Goal: Manage account settings

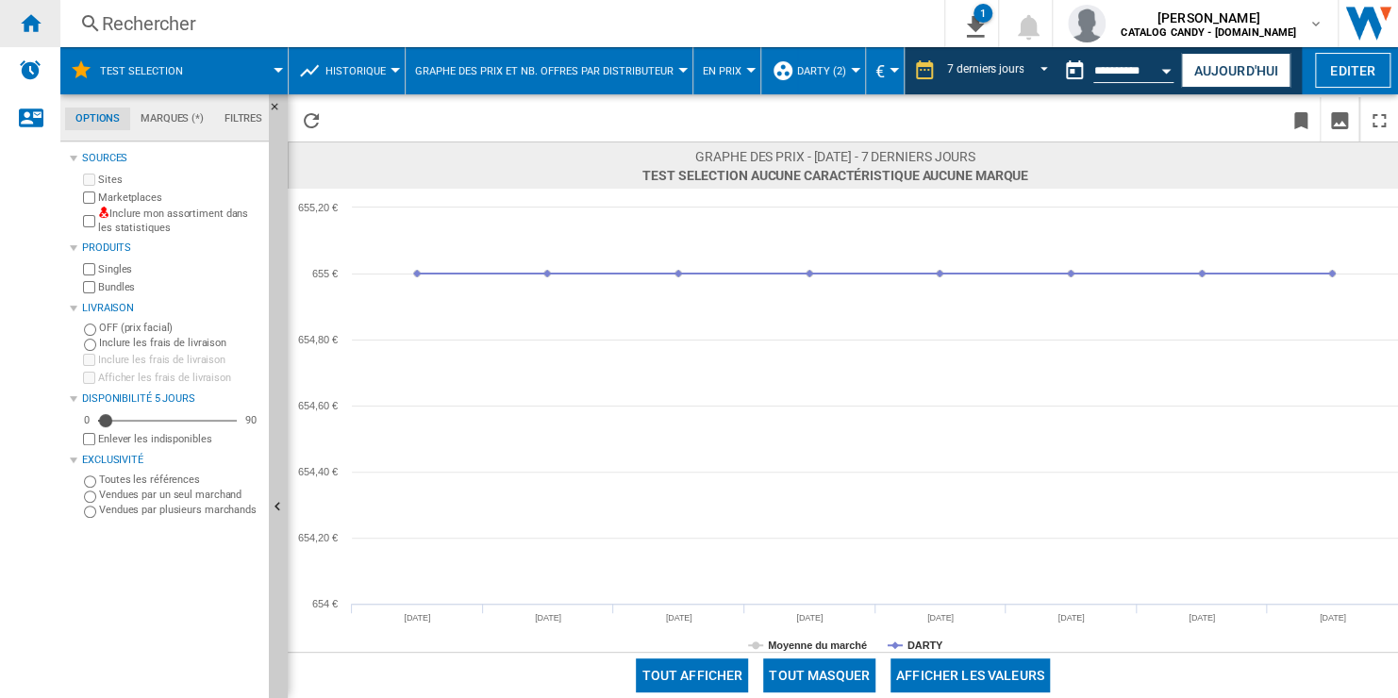
click at [24, 31] on ng-md-icon "Accueil" at bounding box center [30, 22] width 23 height 23
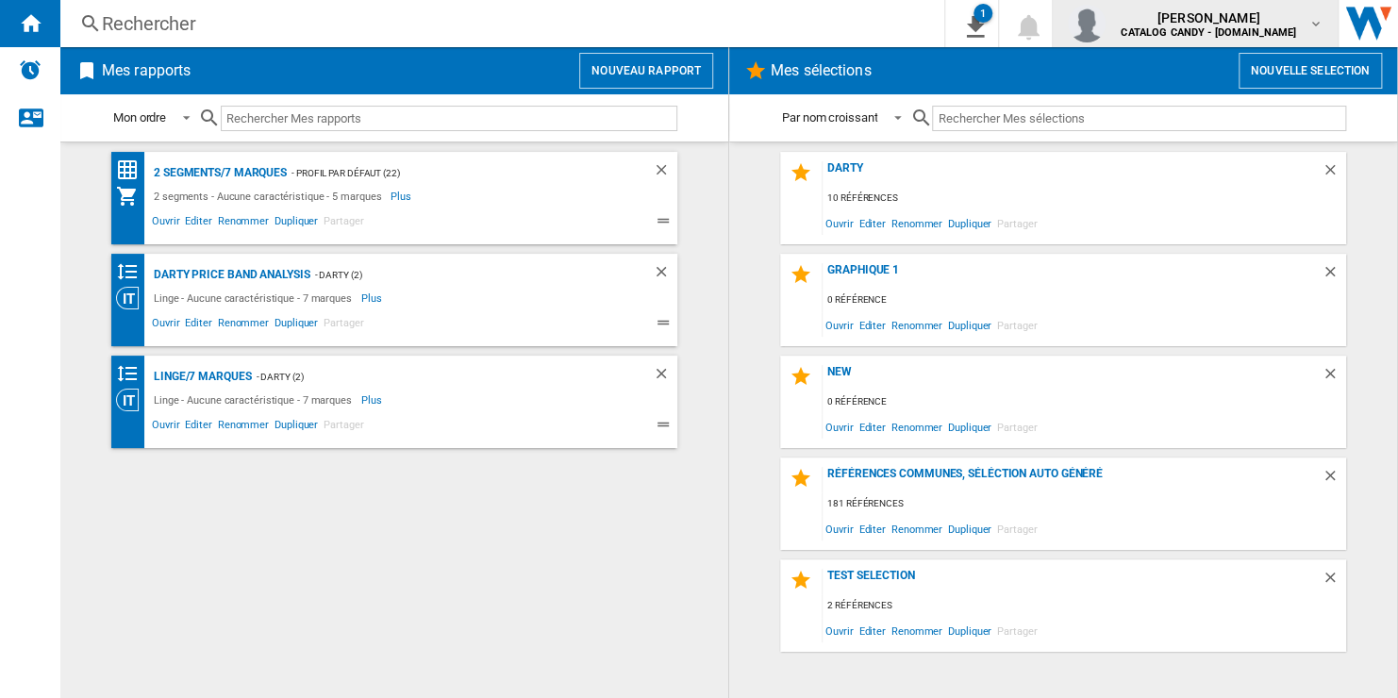
click at [1291, 28] on b "CATALOG CANDY - [DOMAIN_NAME]" at bounding box center [1207, 32] width 175 height 12
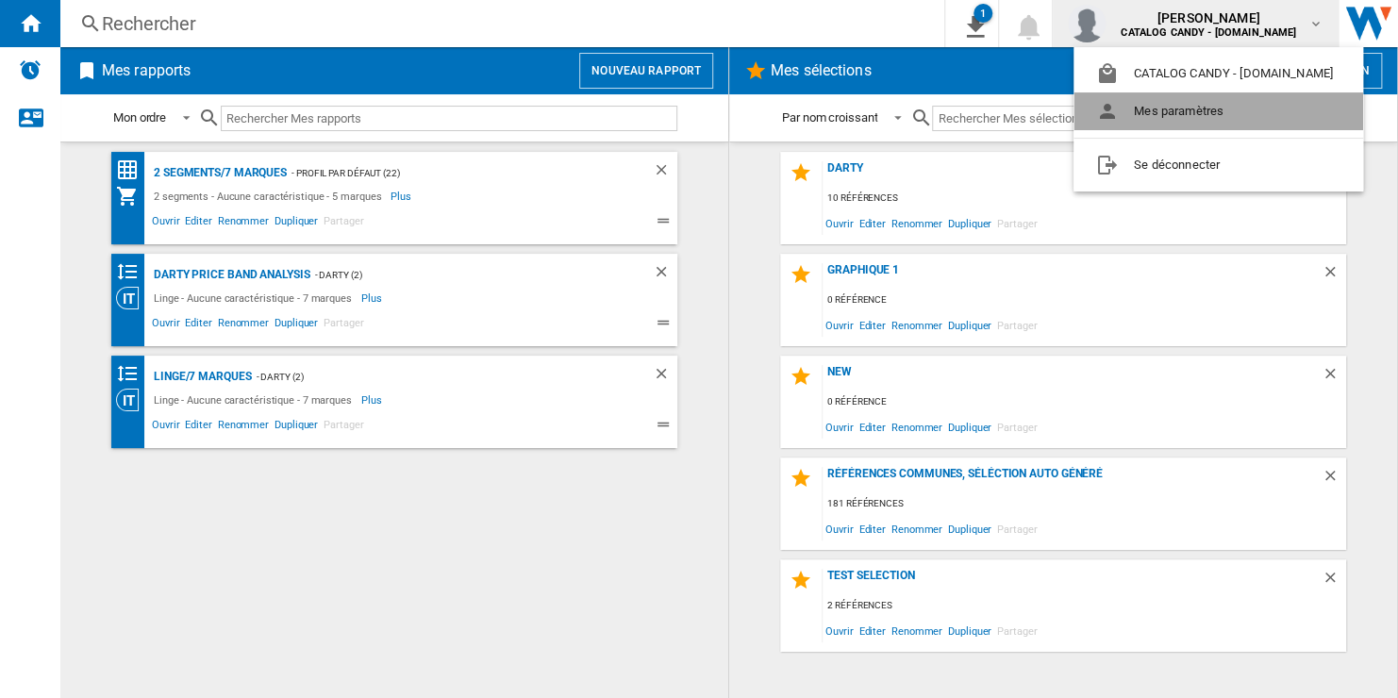
click at [1258, 113] on button "Mes paramètres" at bounding box center [1218, 111] width 290 height 38
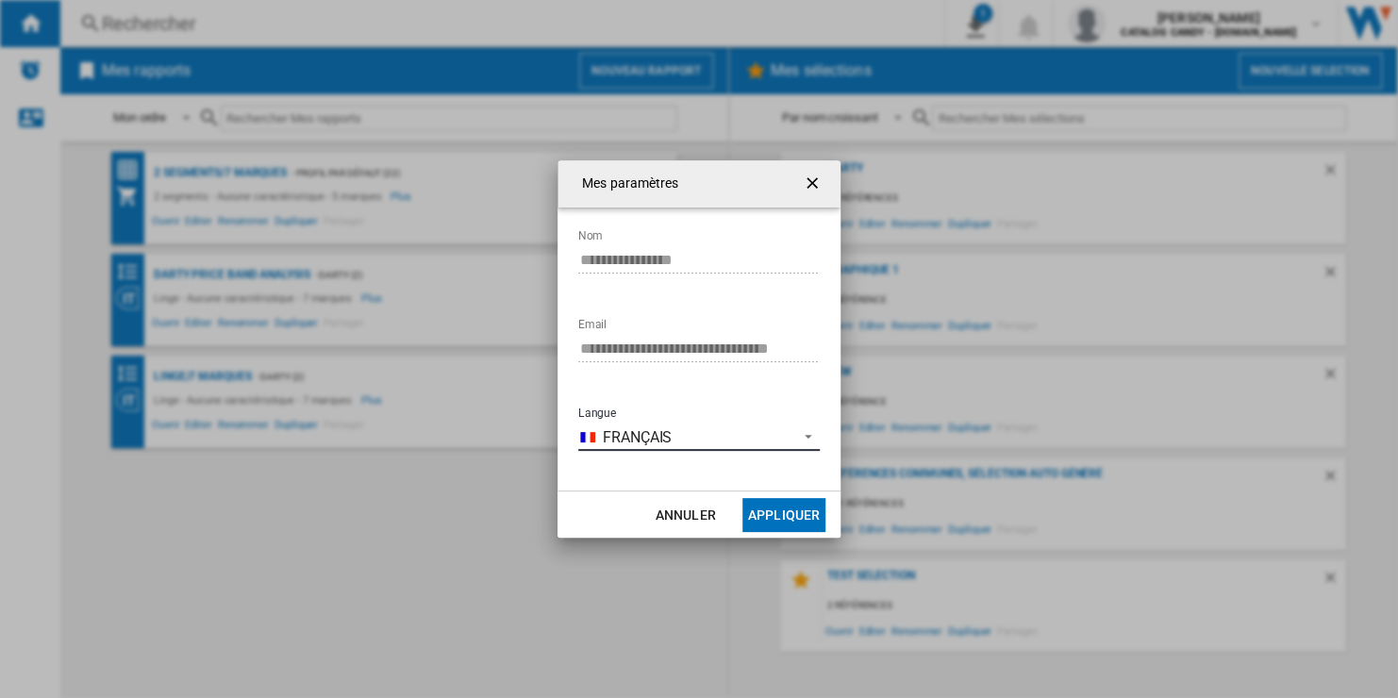
click at [732, 434] on span "Français" at bounding box center [695, 437] width 185 height 21
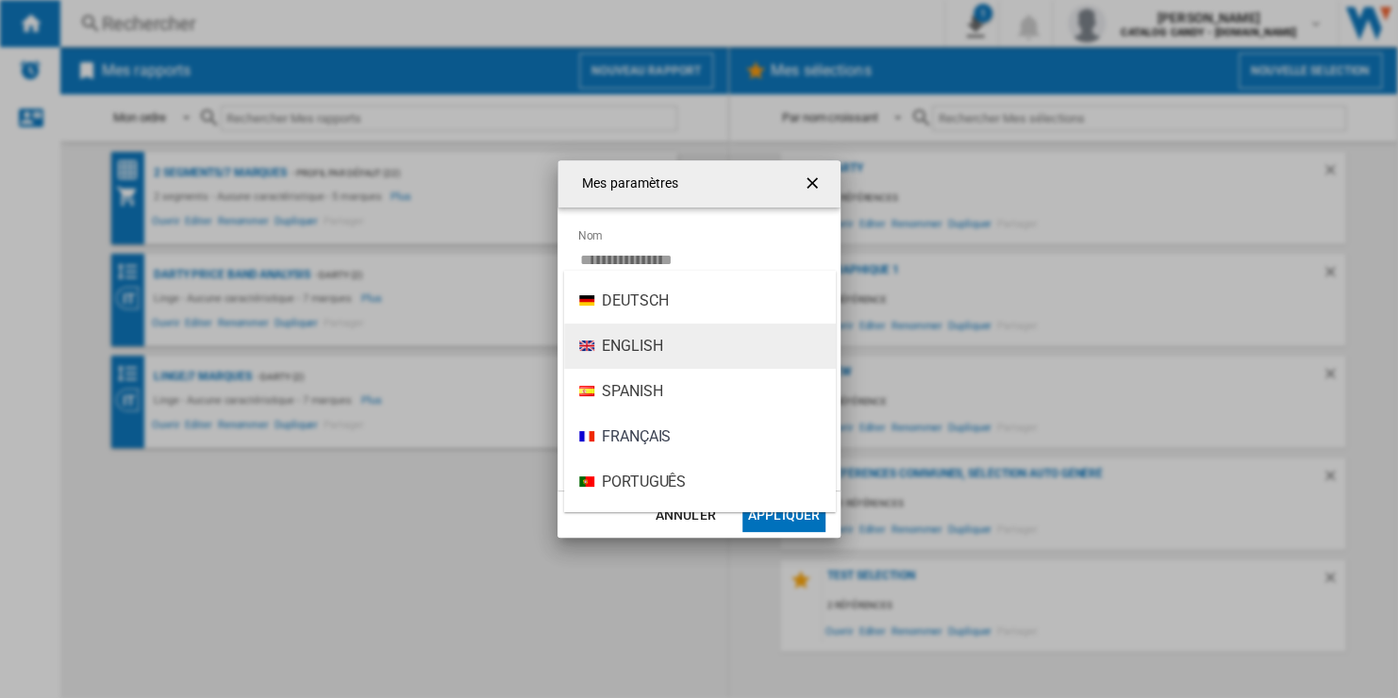
click at [714, 351] on md-option "English" at bounding box center [700, 346] width 272 height 45
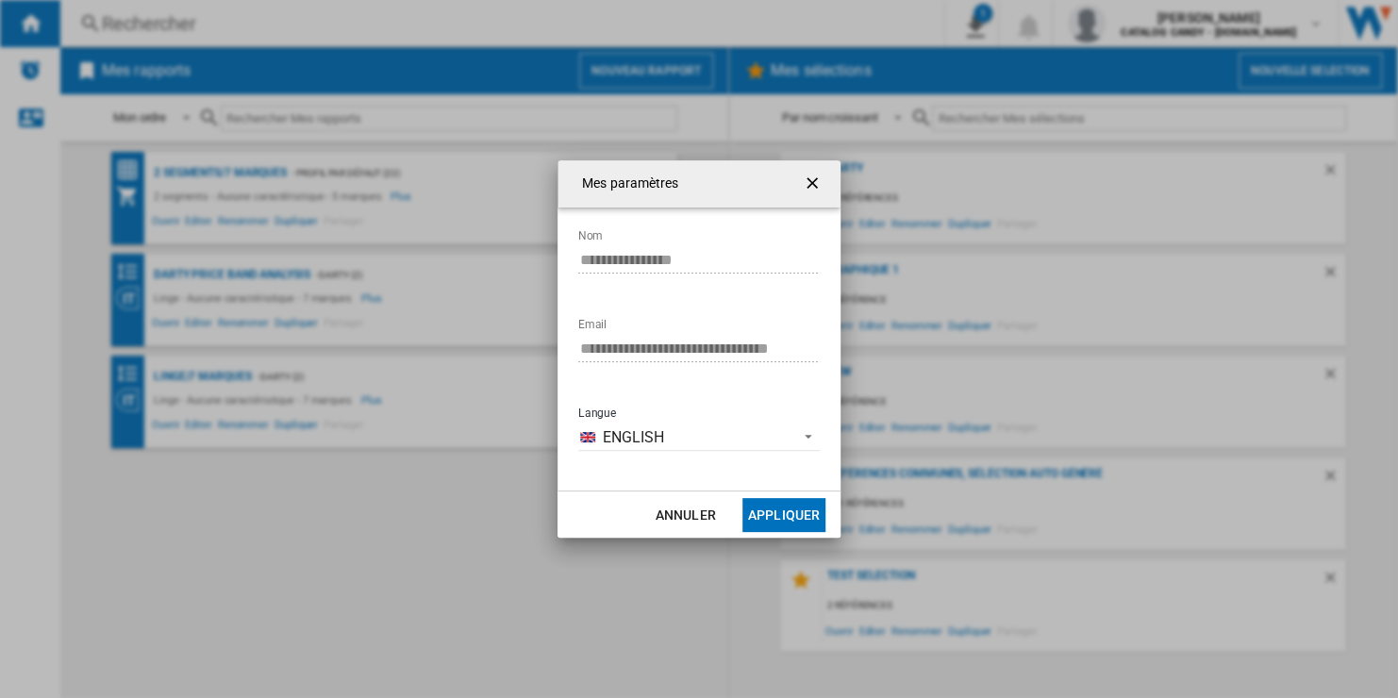
click at [793, 513] on button "Appliquer" at bounding box center [783, 515] width 83 height 34
